Goal: Task Accomplishment & Management: Manage account settings

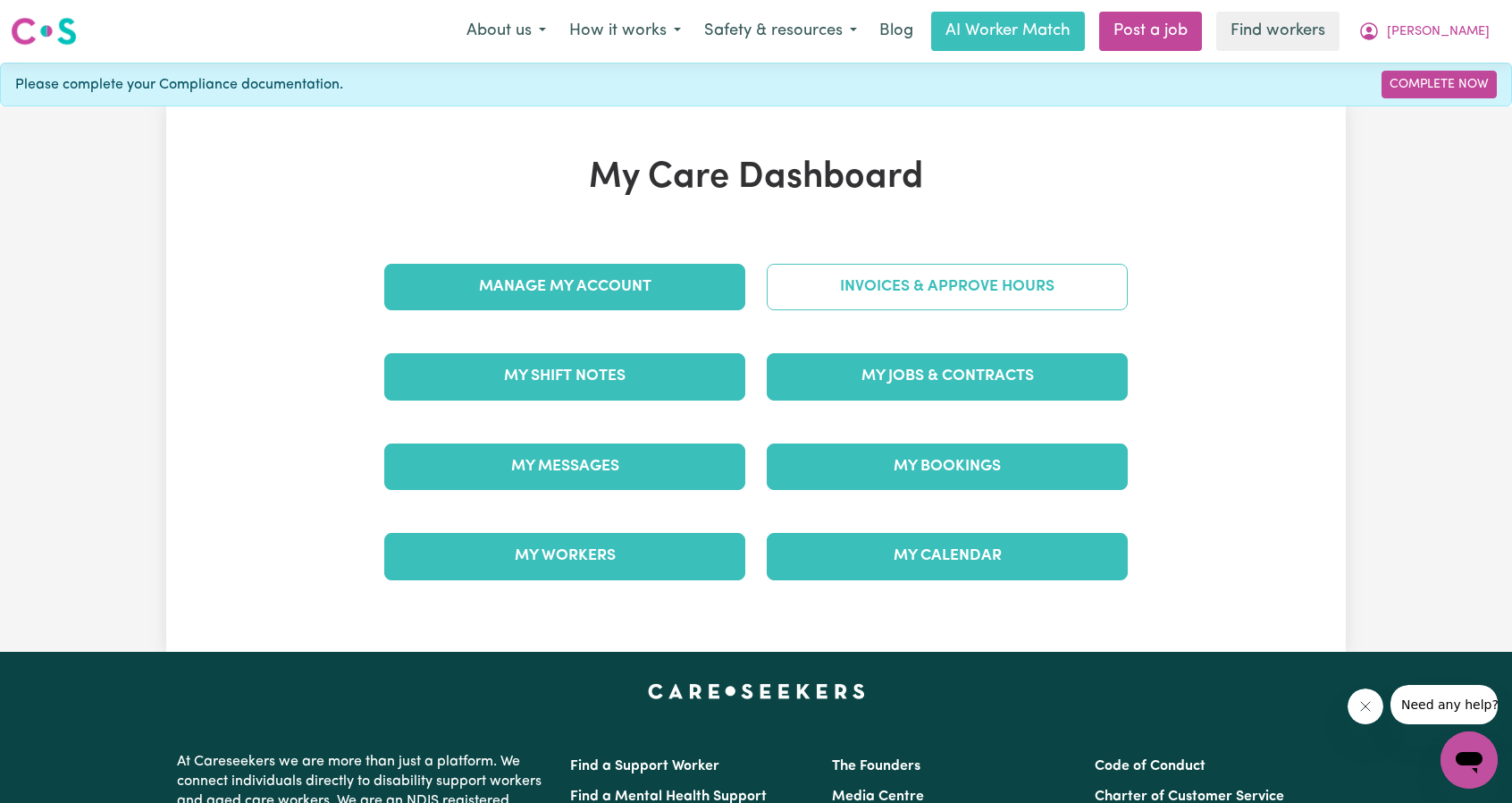
click at [885, 289] on link "Invoices & Approve Hours" at bounding box center [946, 286] width 361 height 47
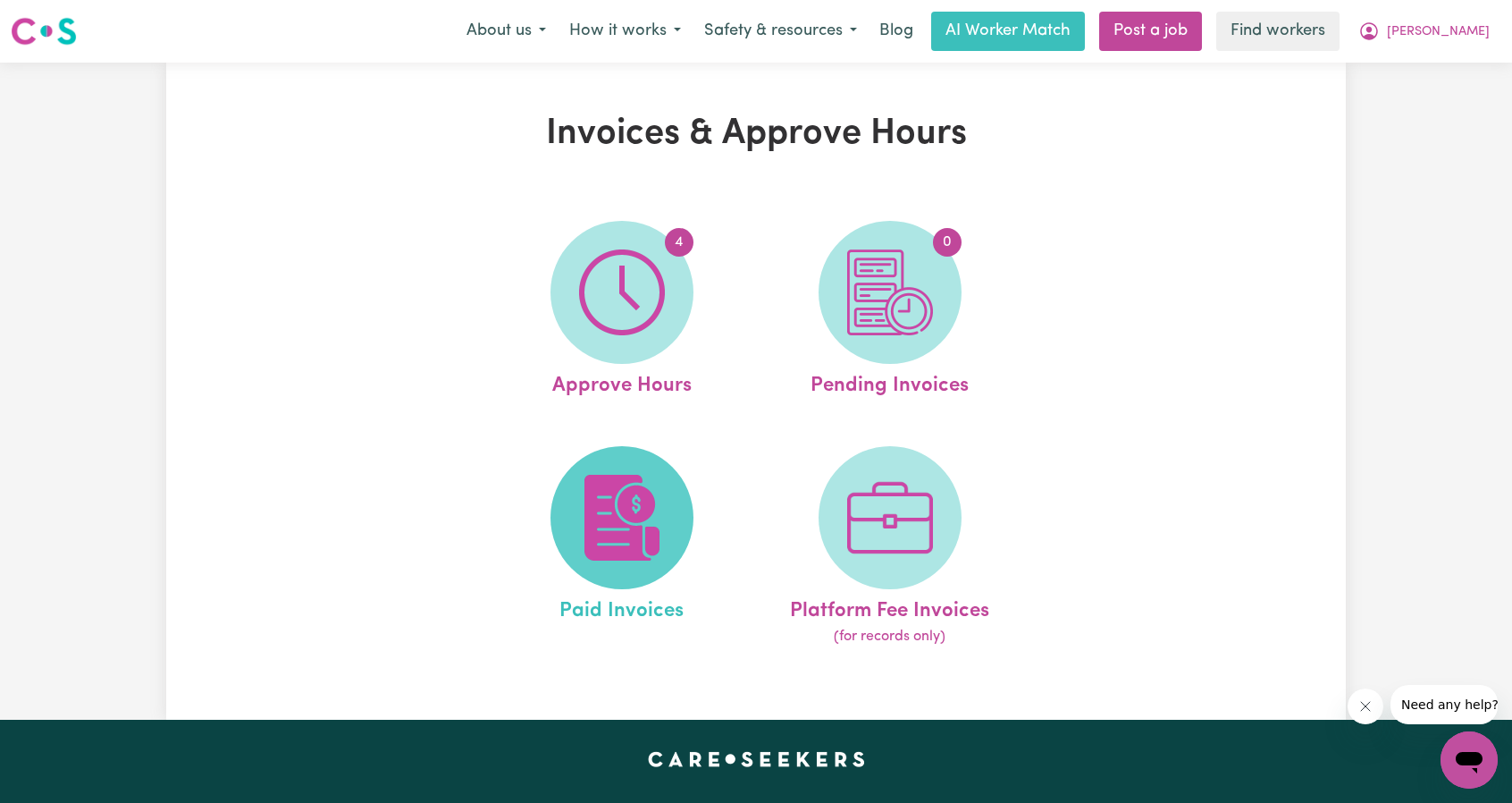
click at [663, 471] on span at bounding box center [621, 517] width 143 height 143
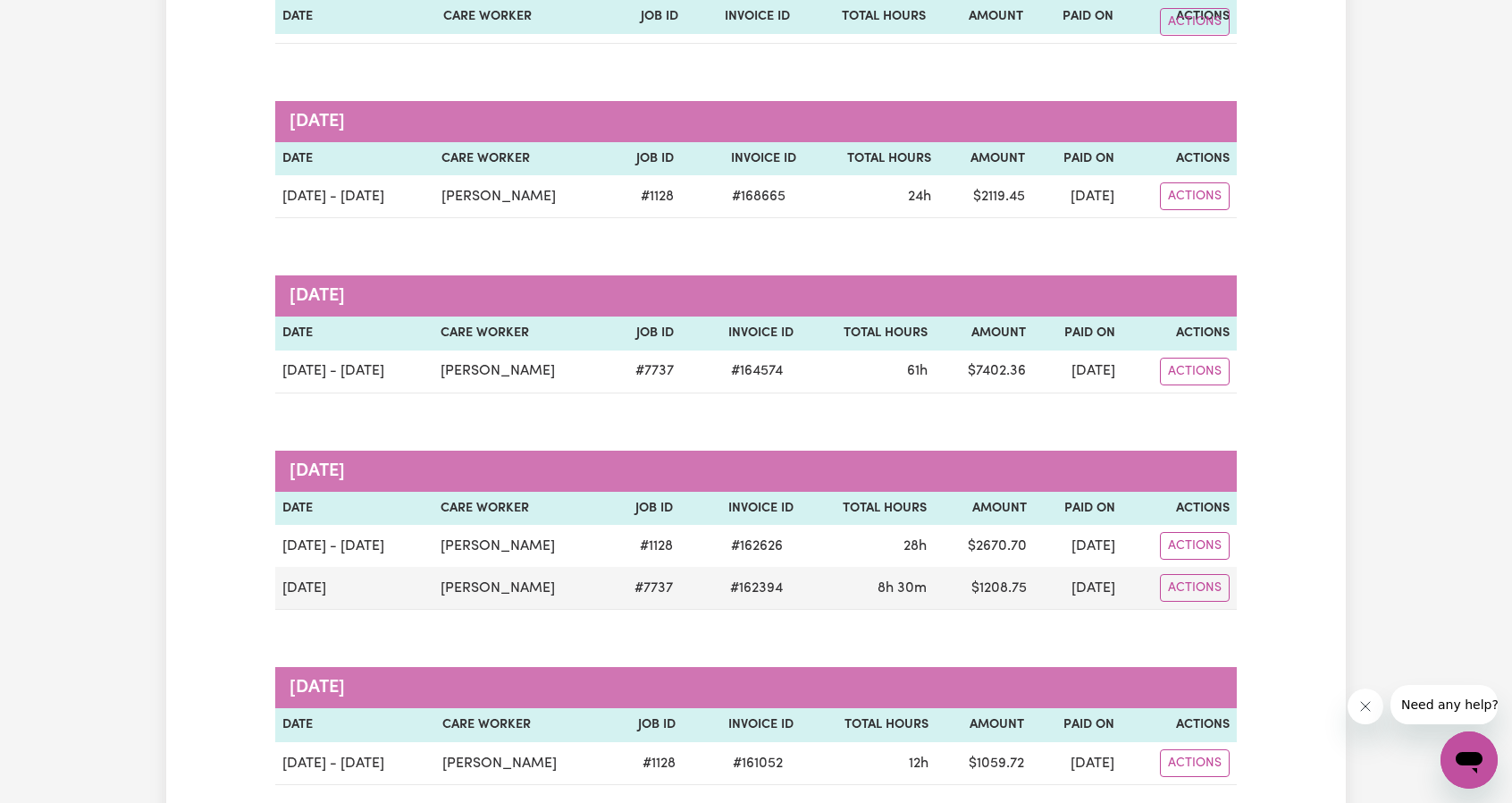
scroll to position [89, 0]
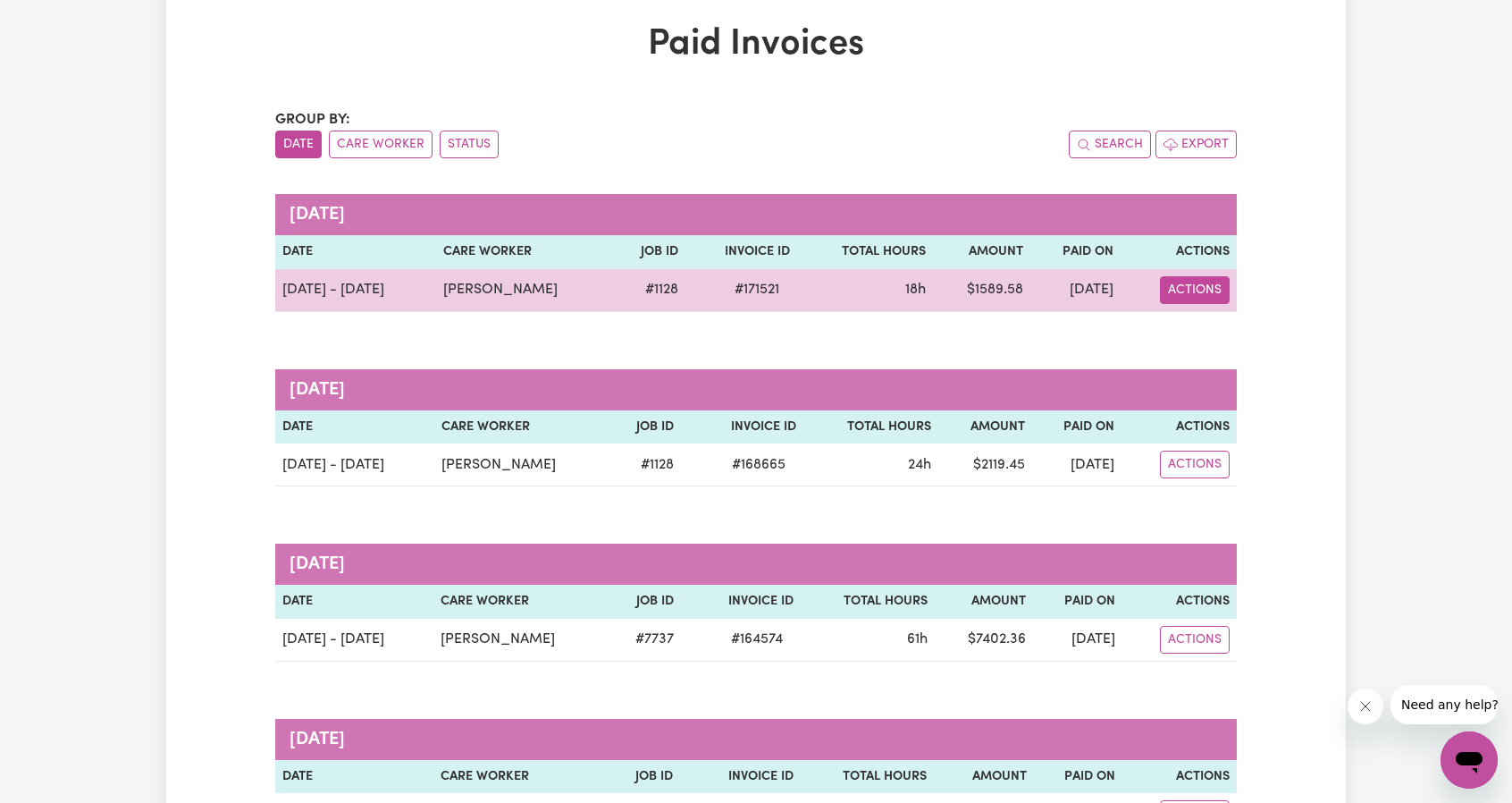
click at [1203, 297] on button "Actions" at bounding box center [1194, 290] width 70 height 28
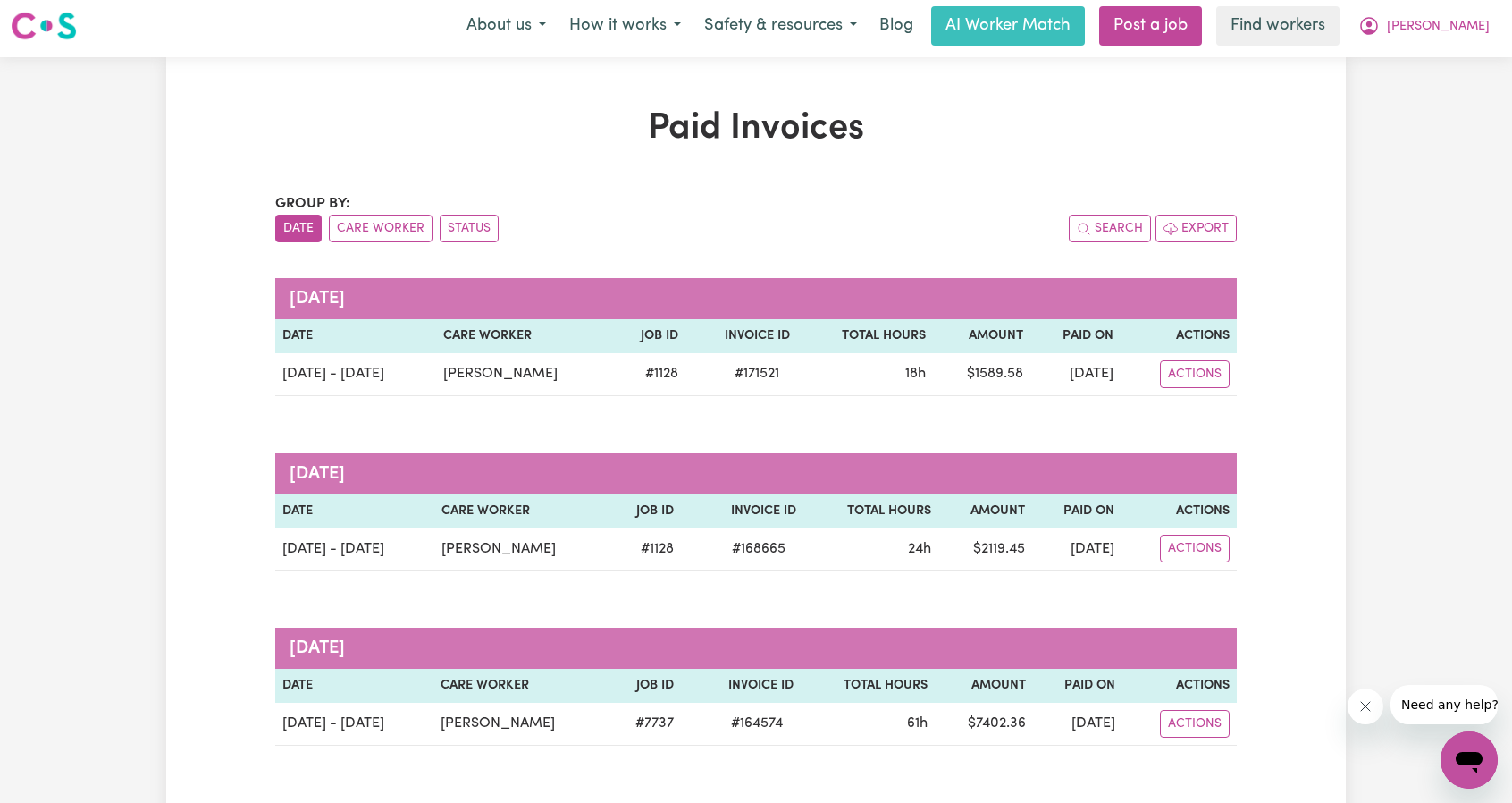
scroll to position [0, 0]
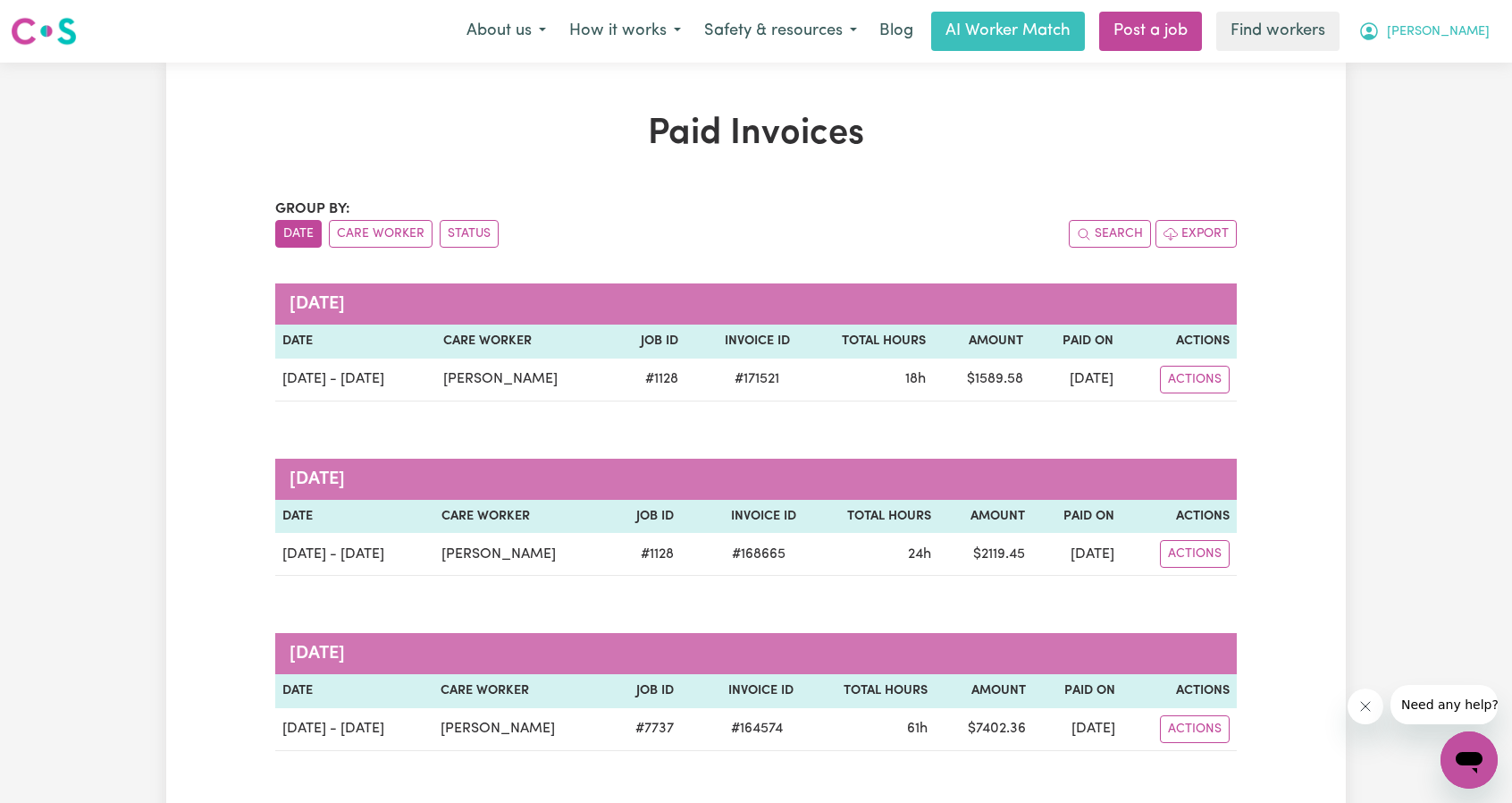
click at [1480, 36] on span "[PERSON_NAME]" at bounding box center [1437, 32] width 102 height 20
click at [1442, 110] on link "Logout" at bounding box center [1430, 102] width 142 height 33
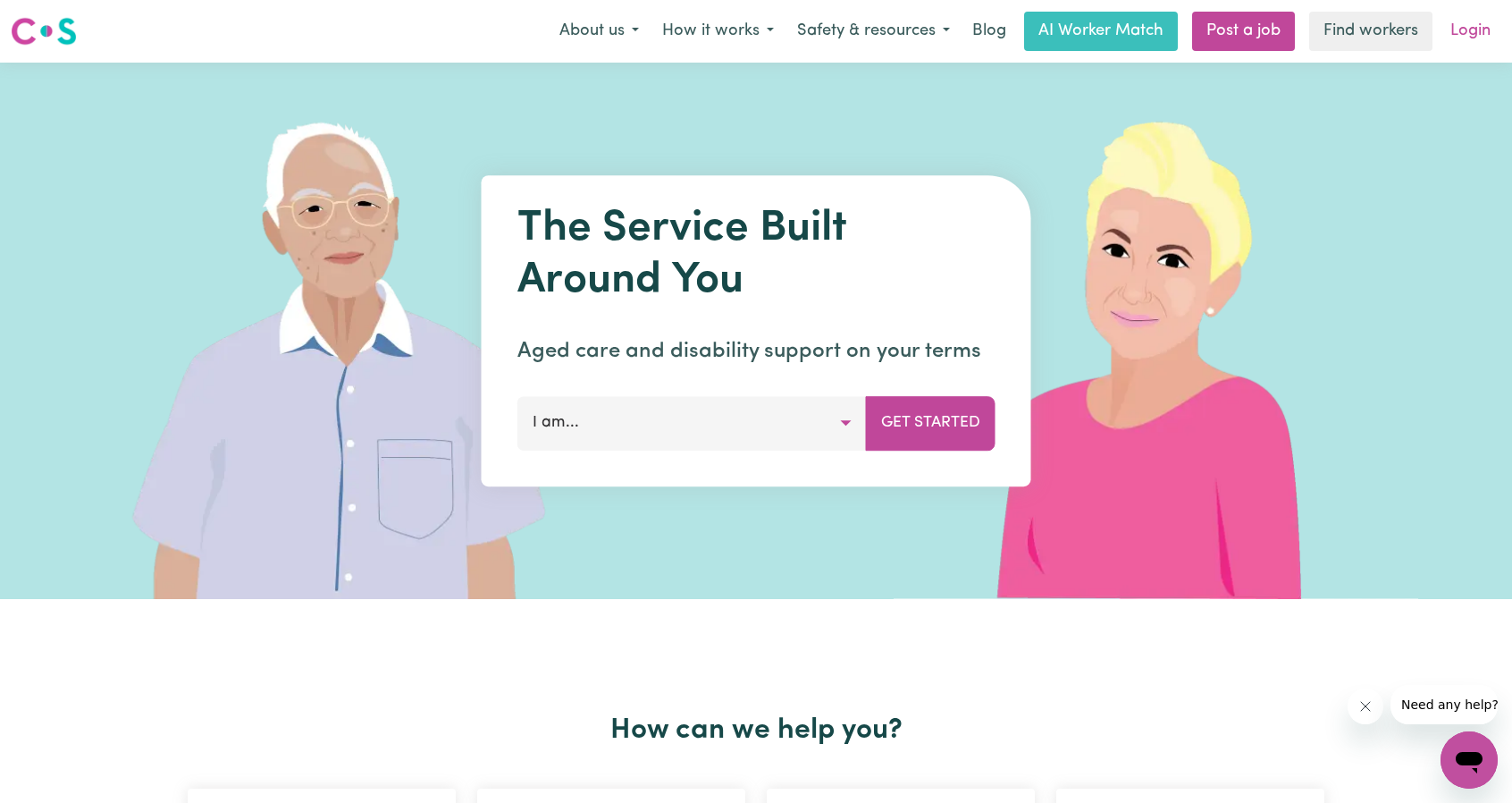
click at [1473, 28] on link "Login" at bounding box center [1470, 31] width 61 height 39
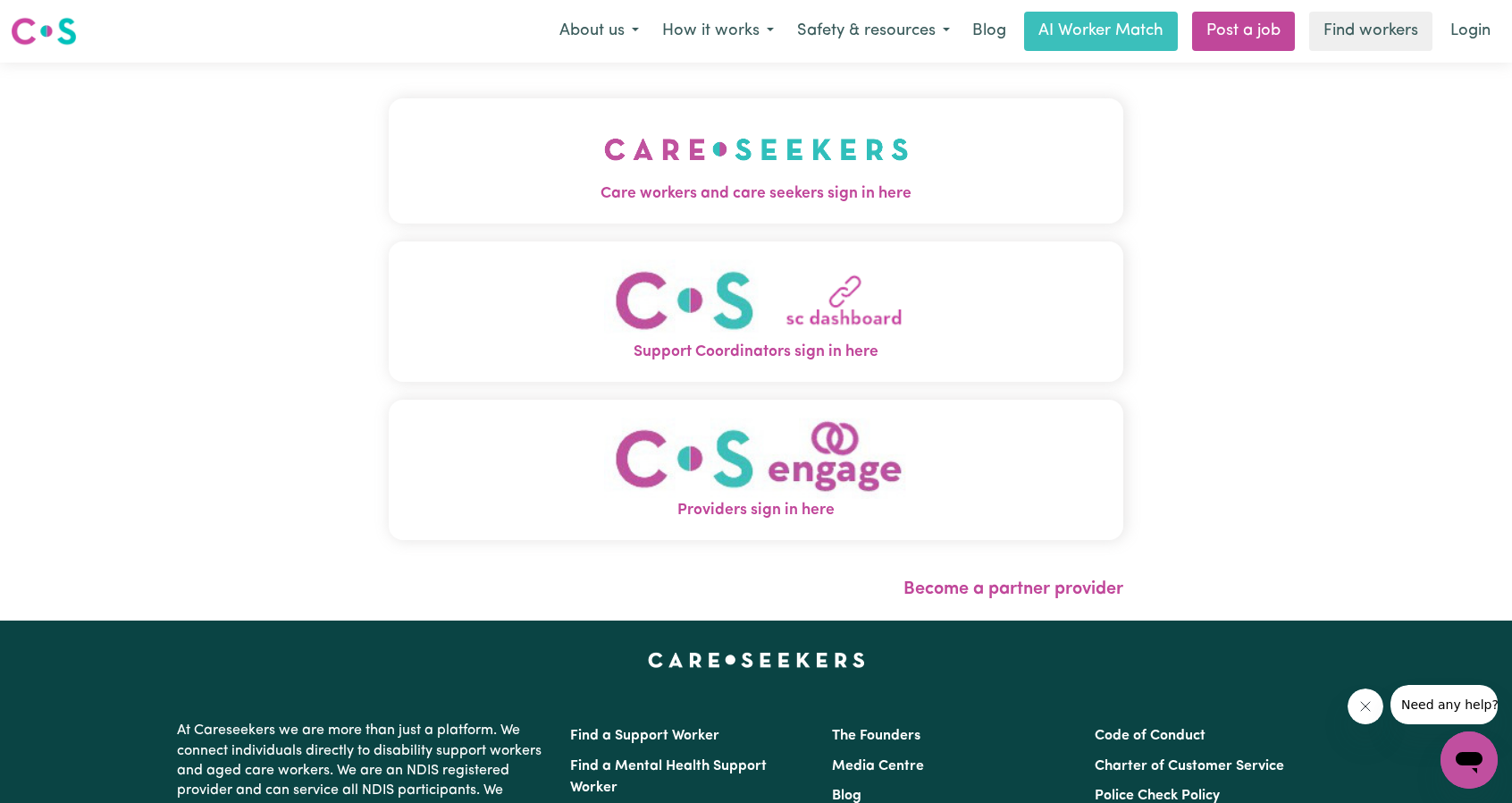
click at [797, 145] on button "Care workers and care seekers sign in here" at bounding box center [756, 161] width 735 height 125
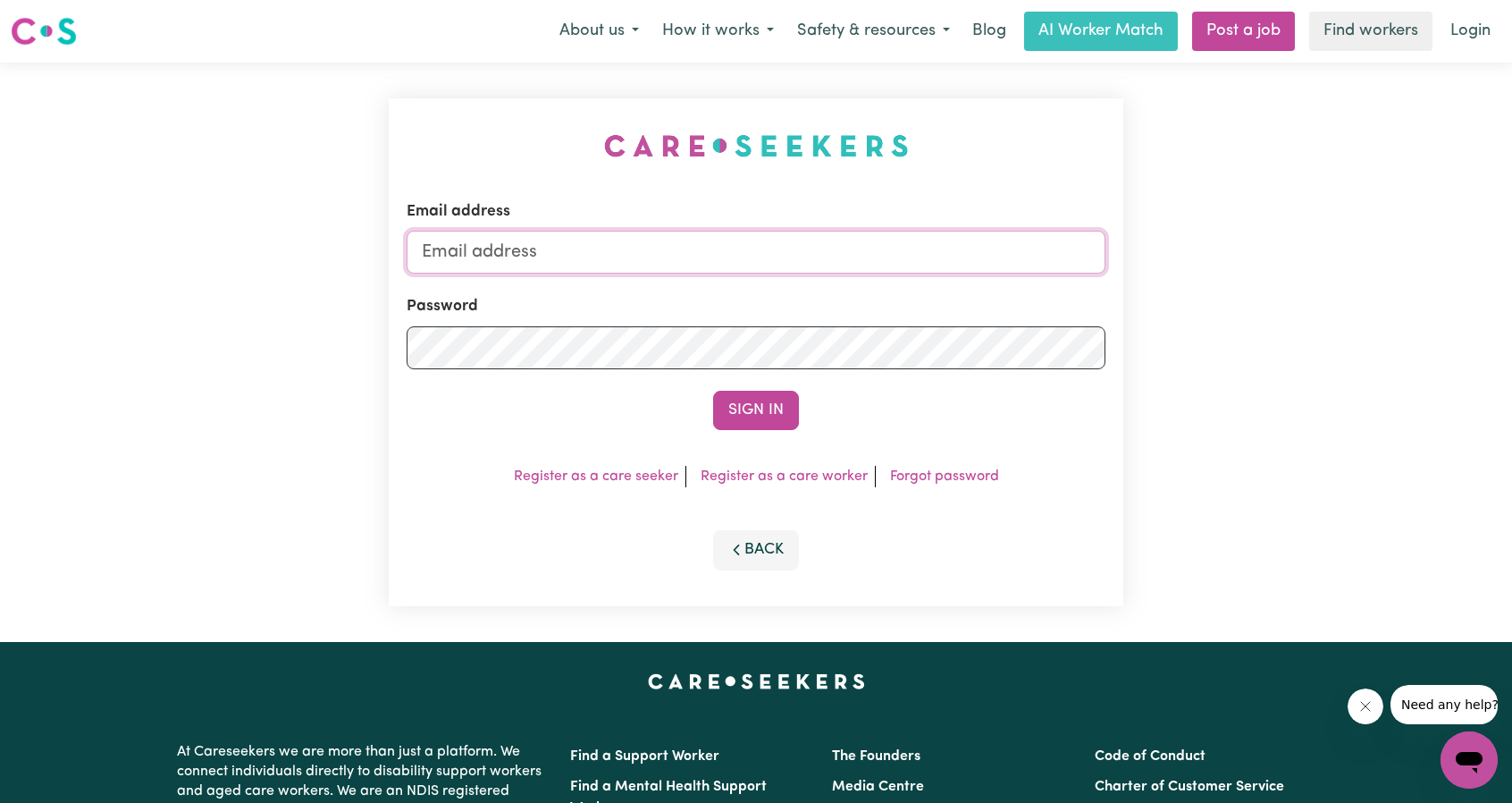
click at [851, 242] on input "Email address" at bounding box center [756, 252] width 699 height 43
drag, startPoint x: 513, startPoint y: 248, endPoint x: 827, endPoint y: 278, distance: 315.4
click at [822, 278] on form "Email address [EMAIL_ADDRESS][PERSON_NAME][DOMAIN_NAME] Password Sign In" at bounding box center [756, 315] width 699 height 230
type input "[EMAIL_ADDRESS][DOMAIN_NAME]"
click at [795, 405] on button "Sign In" at bounding box center [756, 410] width 86 height 39
